Goal: Information Seeking & Learning: Learn about a topic

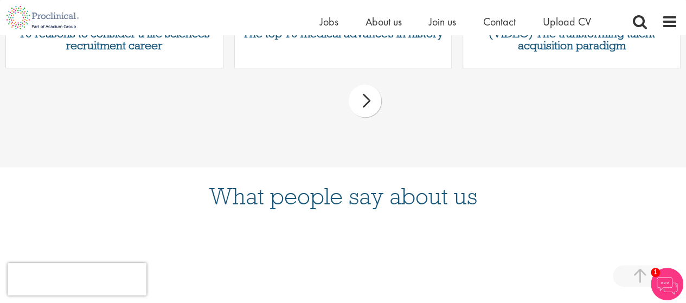
scroll to position [705, 0]
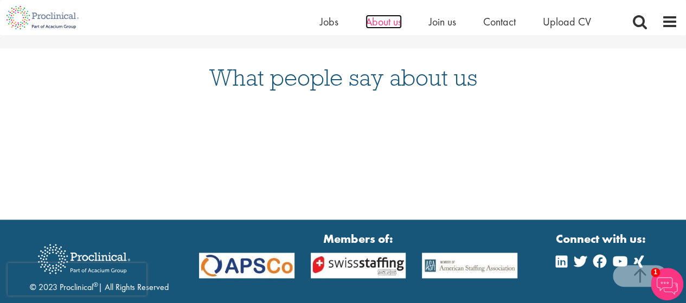
click at [374, 25] on span "About us" at bounding box center [383, 22] width 36 height 14
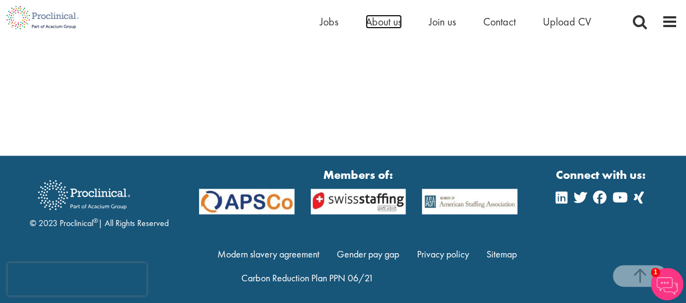
scroll to position [774, 0]
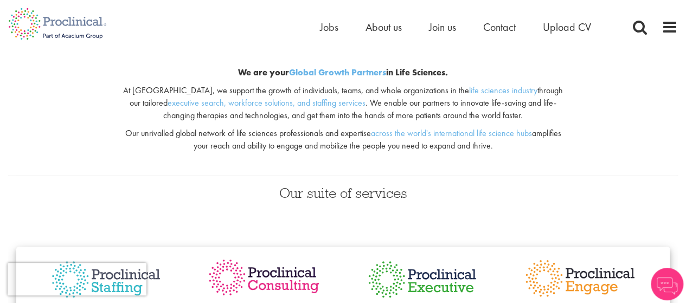
scroll to position [53, 0]
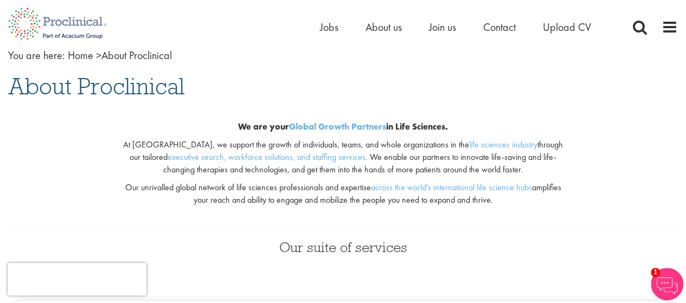
click at [303, 145] on p "At [GEOGRAPHIC_DATA], we support the growth of individuals, teams, and whole or…" at bounding box center [343, 157] width 441 height 37
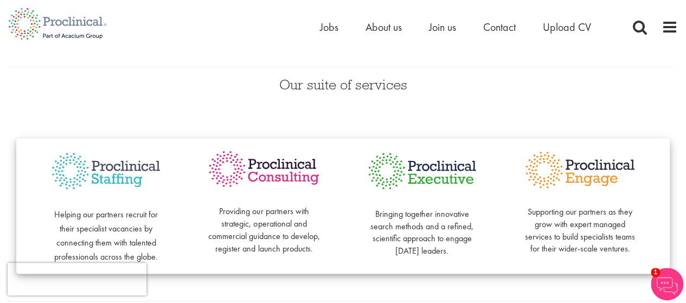
scroll to position [270, 0]
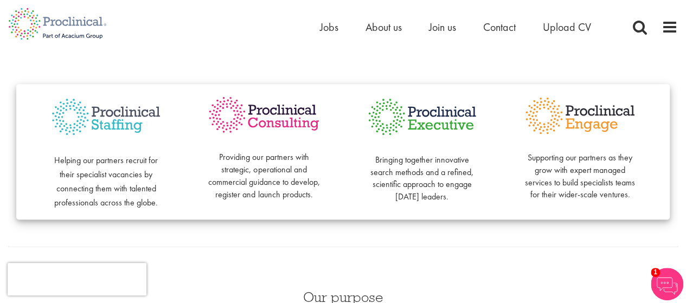
click at [152, 203] on span "Helping our partners recruit for their specialist vacancies by connecting them …" at bounding box center [106, 182] width 104 height 54
click at [242, 156] on p "Providing our partners with strategic, operational and commercial guidance to d…" at bounding box center [264, 170] width 114 height 62
click at [299, 157] on p "Providing our partners with strategic, operational and commercial guidance to d…" at bounding box center [264, 170] width 114 height 62
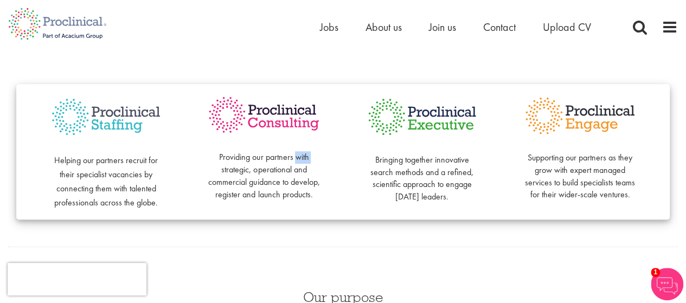
click at [299, 157] on p "Providing our partners with strategic, operational and commercial guidance to d…" at bounding box center [264, 170] width 114 height 62
click at [281, 168] on p "Providing our partners with strategic, operational and commercial guidance to d…" at bounding box center [264, 170] width 114 height 62
click at [268, 187] on p "Providing our partners with strategic, operational and commercial guidance to d…" at bounding box center [264, 170] width 114 height 62
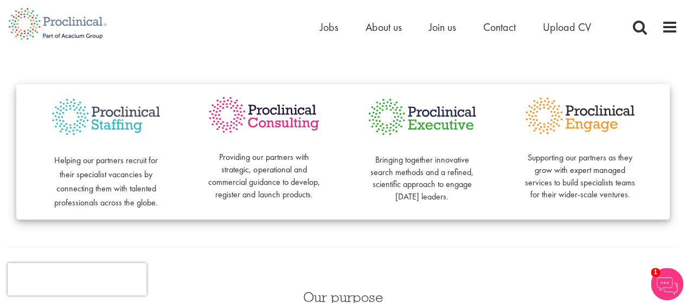
click at [399, 185] on p "Bringing together innovative search methods and a refined, scientific approach …" at bounding box center [422, 173] width 114 height 62
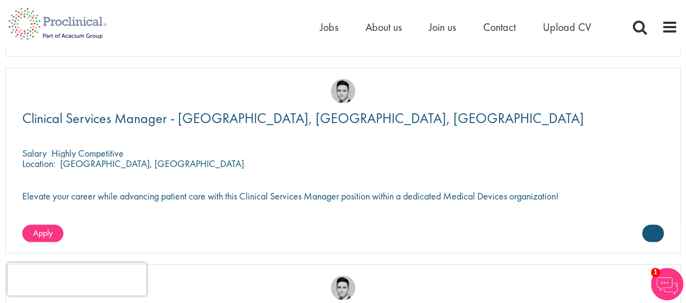
scroll to position [2639, 0]
